Goal: Entertainment & Leisure: Consume media (video, audio)

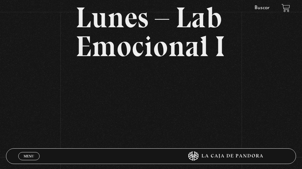
scroll to position [80, 0]
click at [25, 157] on span "Menu" at bounding box center [29, 157] width 10 height 4
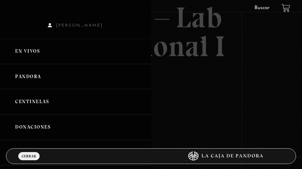
click at [25, 51] on link "En vivos" at bounding box center [75, 51] width 151 height 25
